Goal: Transaction & Acquisition: Book appointment/travel/reservation

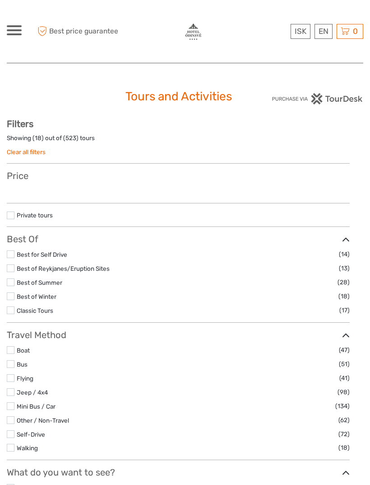
select select
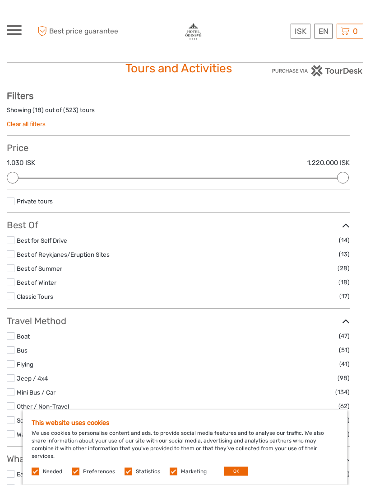
scroll to position [24, 0]
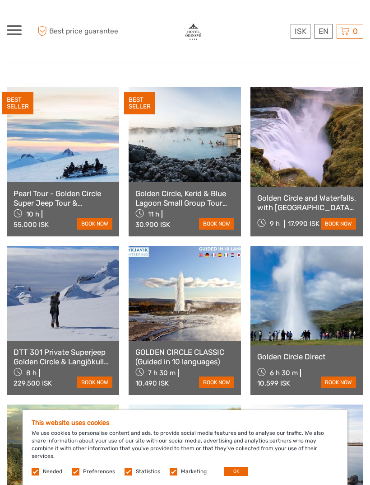
scroll to position [459, 0]
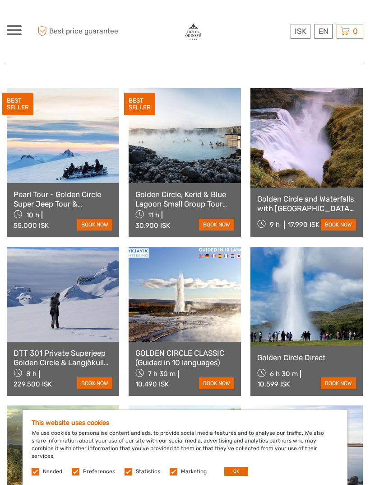
click at [239, 468] on button "OK" at bounding box center [237, 471] width 24 height 9
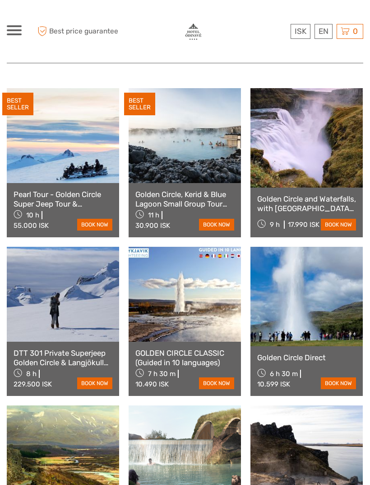
click at [305, 194] on link "Golden Circle and Waterfalls, with Friðheimar Farm and Kerið in small group" at bounding box center [307, 203] width 99 height 19
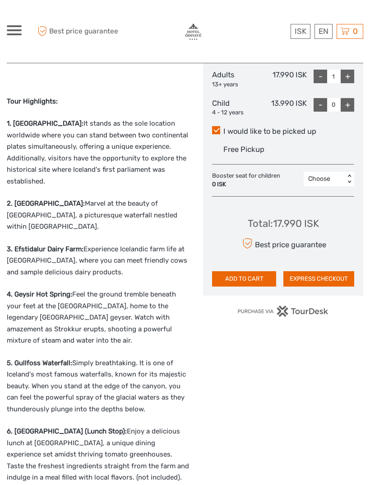
scroll to position [461, 0]
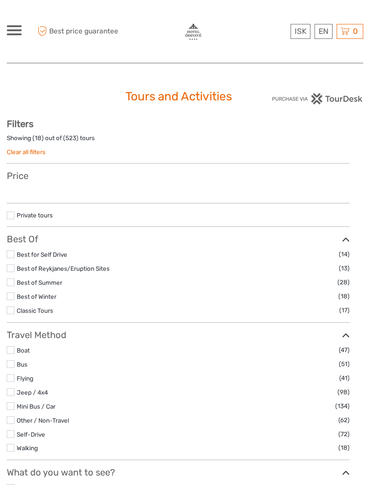
select select
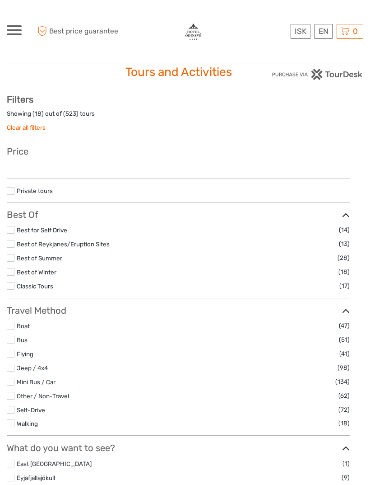
select select
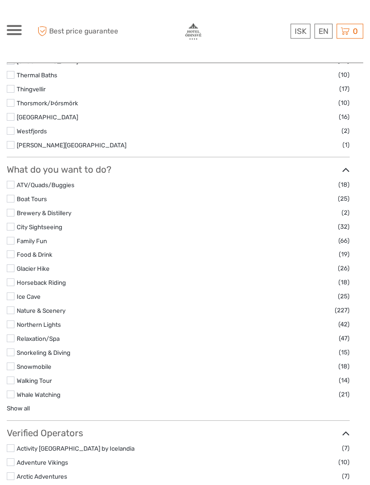
scroll to position [652, 0]
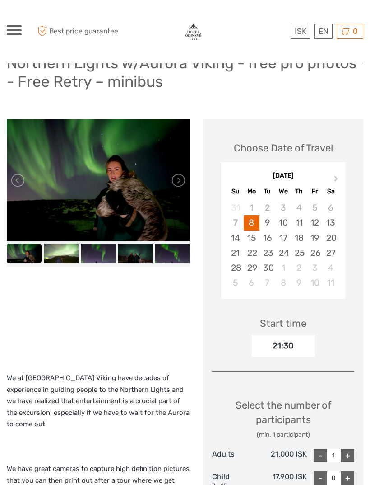
scroll to position [98, 0]
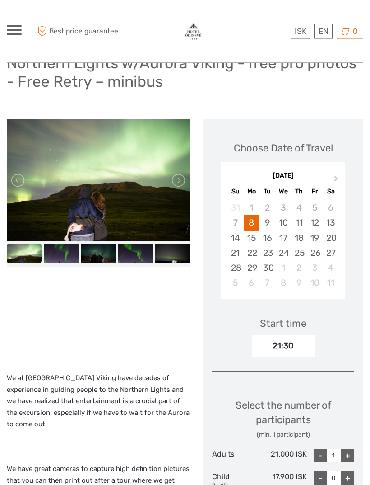
click at [314, 231] on div "19" at bounding box center [315, 238] width 16 height 15
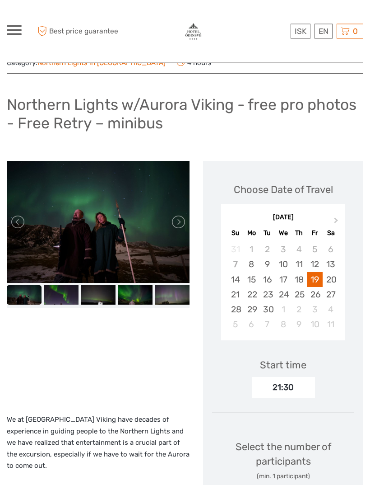
scroll to position [0, 0]
